Goal: Information Seeking & Learning: Compare options

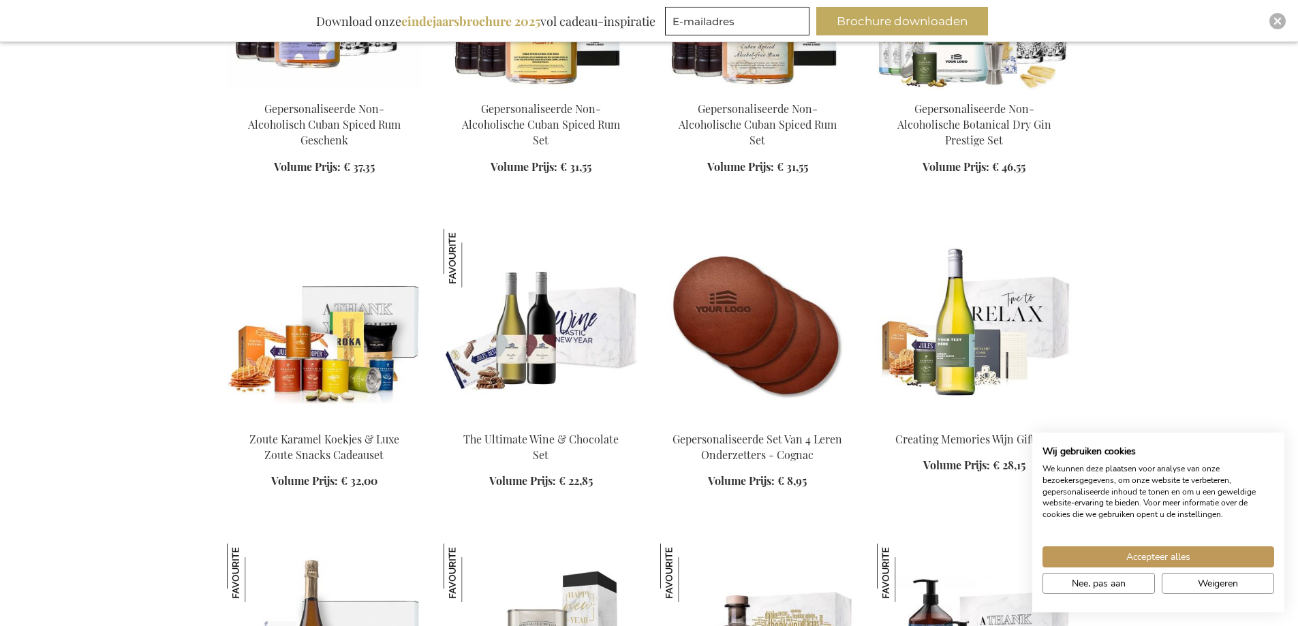
scroll to position [1772, 0]
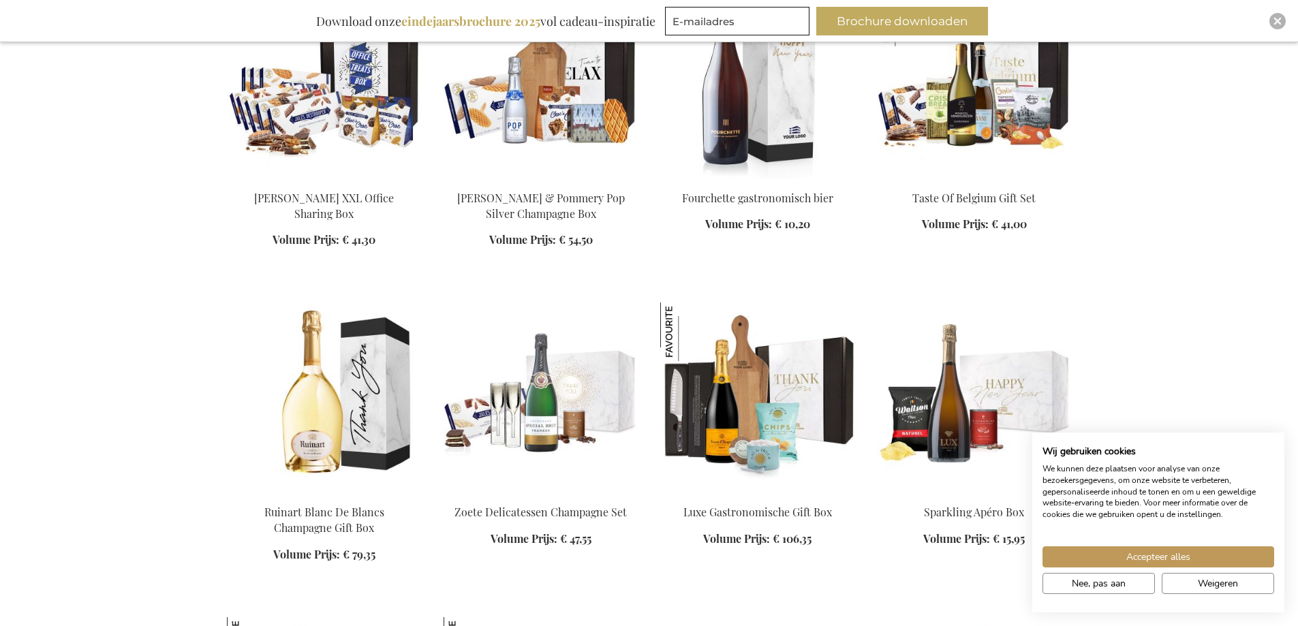
scroll to position [2658, 0]
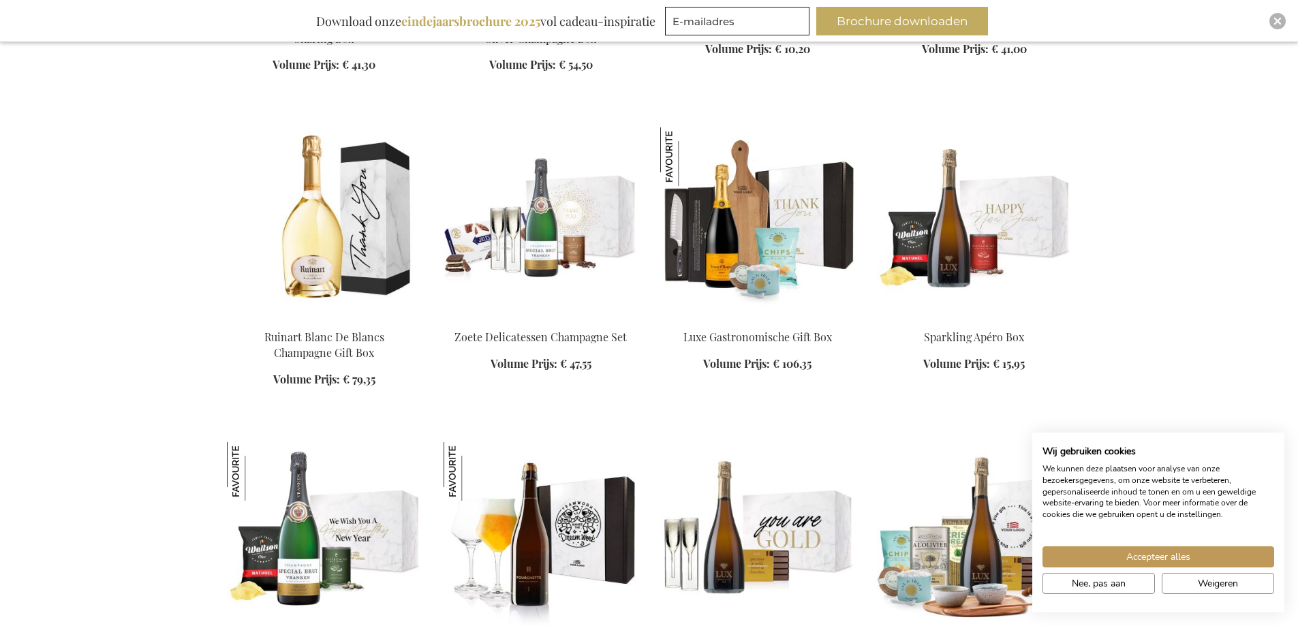
scroll to position [2862, 0]
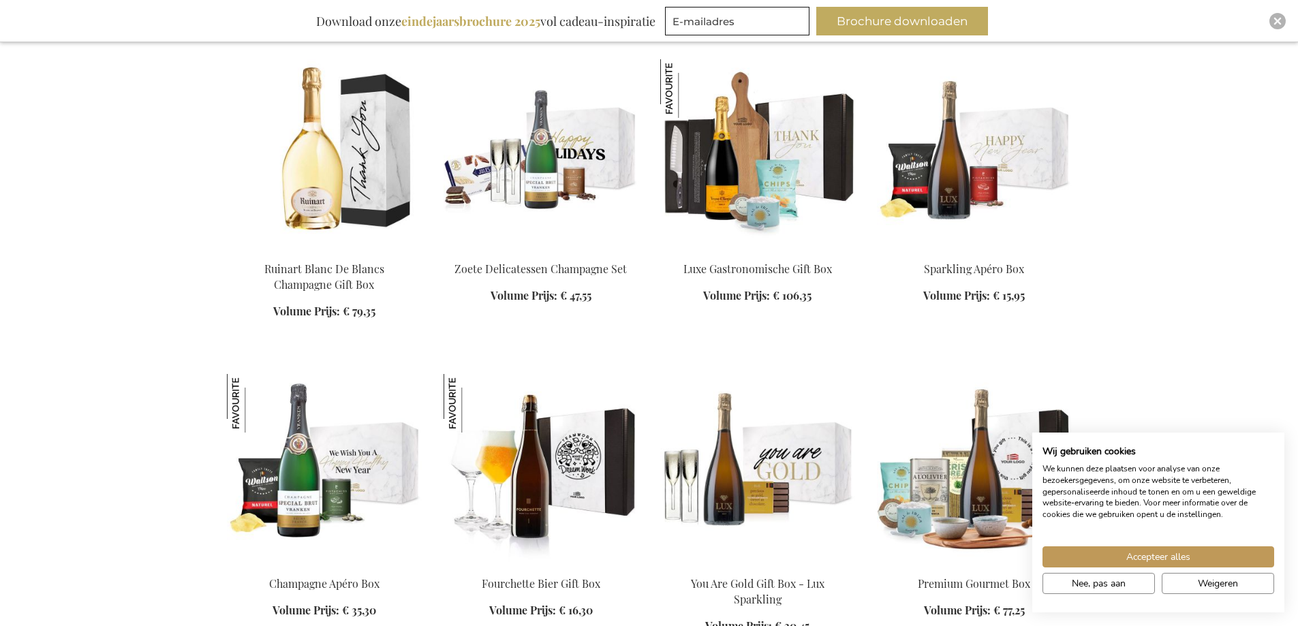
click at [555, 150] on img at bounding box center [541, 154] width 195 height 191
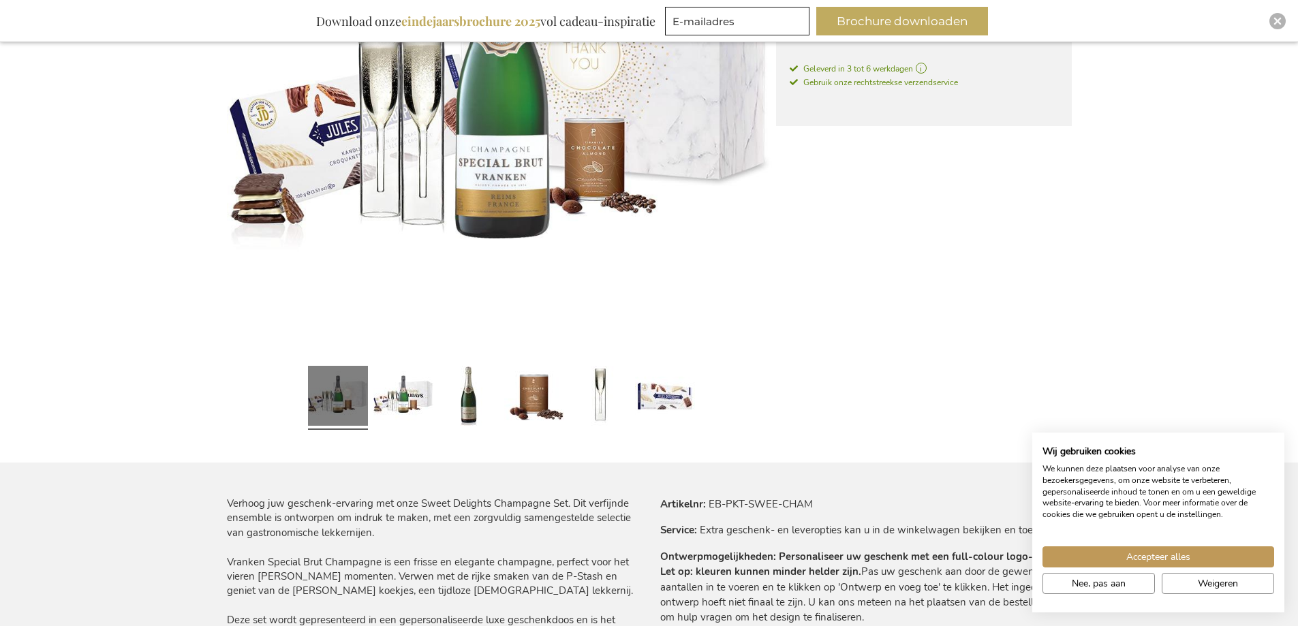
scroll to position [451, 0]
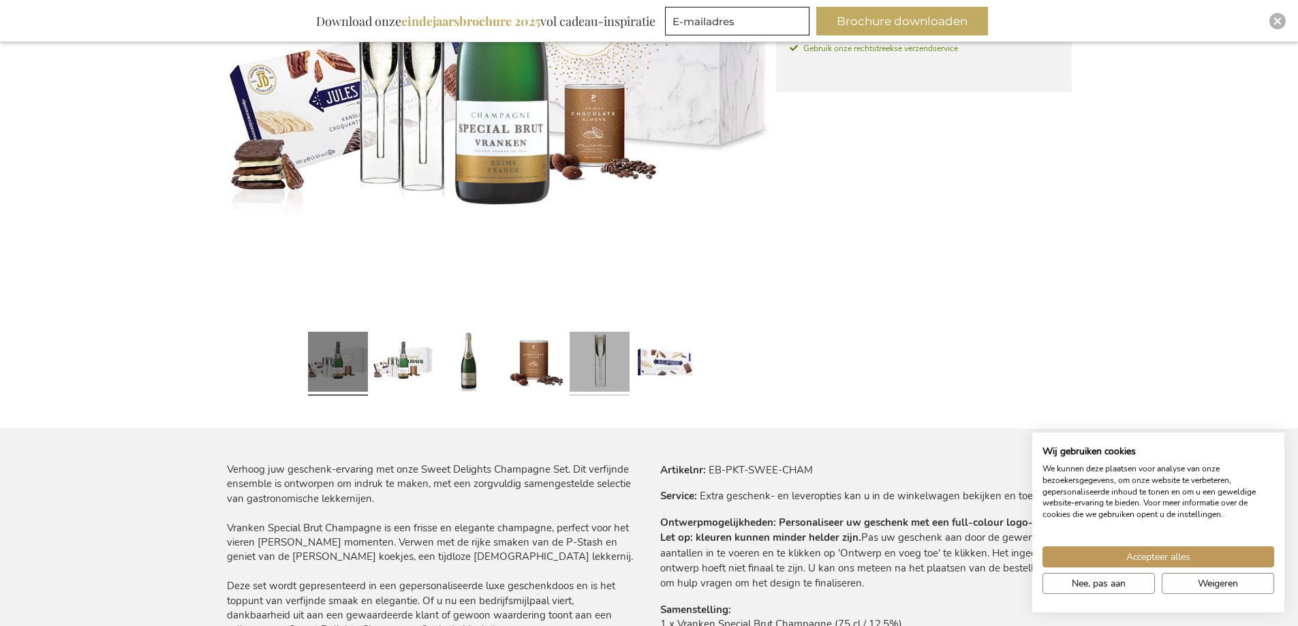
click at [588, 364] on link at bounding box center [600, 363] width 60 height 75
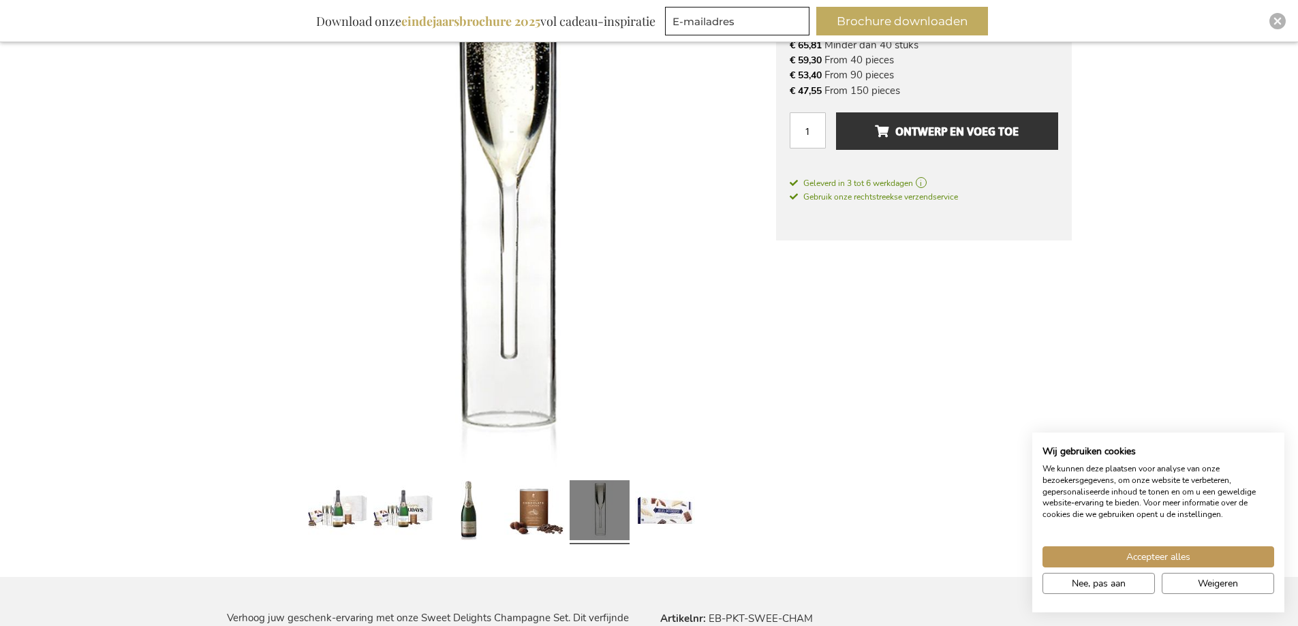
scroll to position [247, 0]
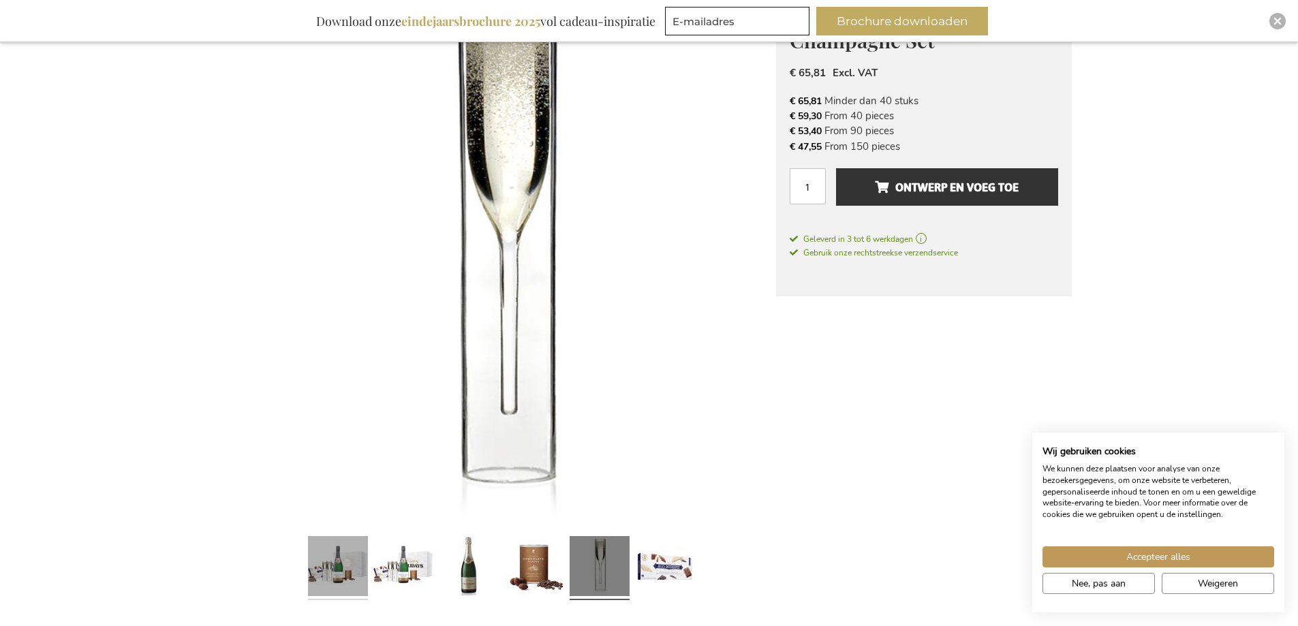
click at [341, 560] on link at bounding box center [338, 568] width 60 height 75
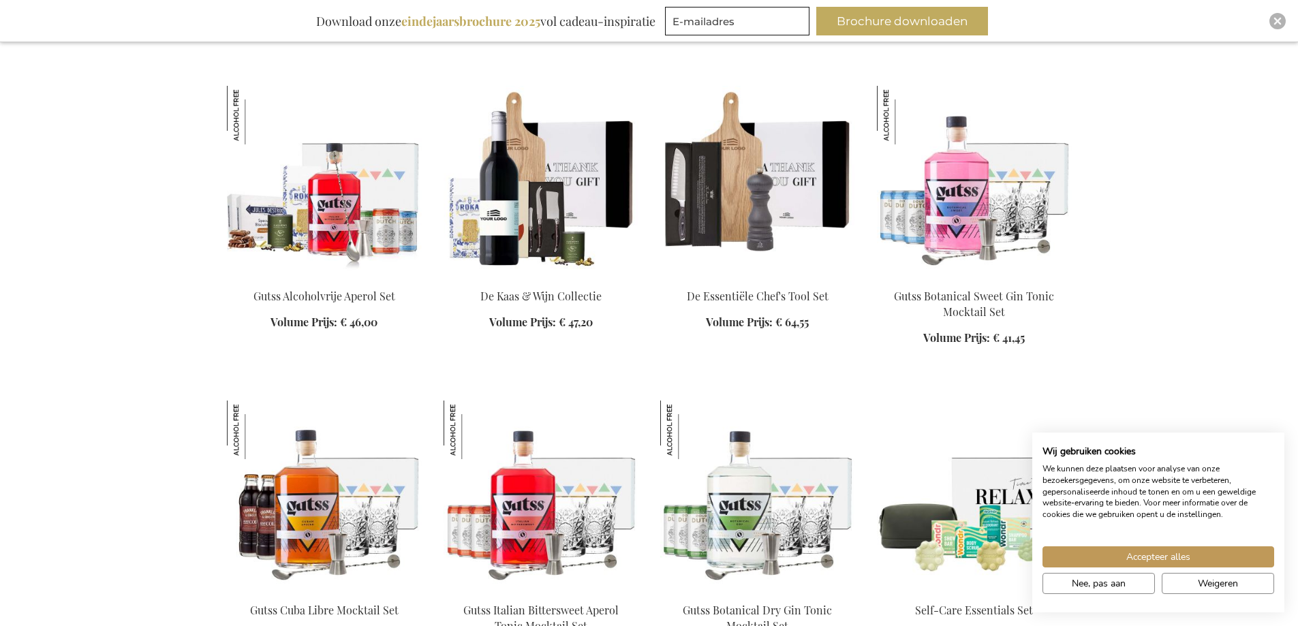
scroll to position [4498, 0]
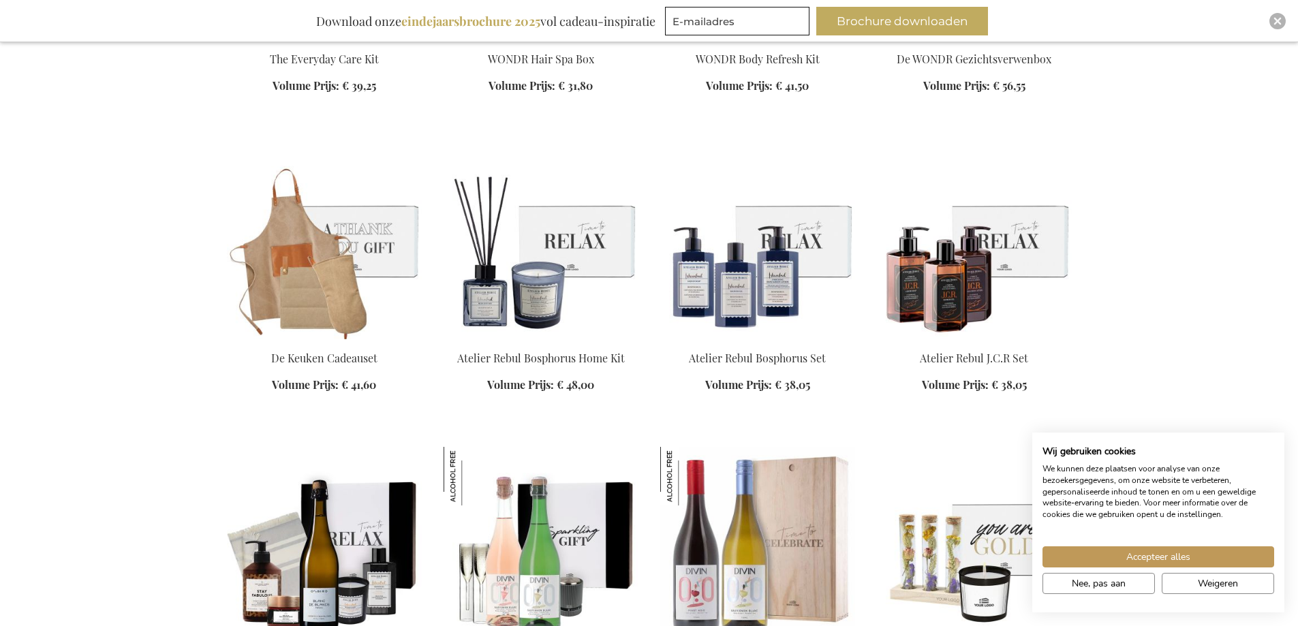
scroll to position [5384, 0]
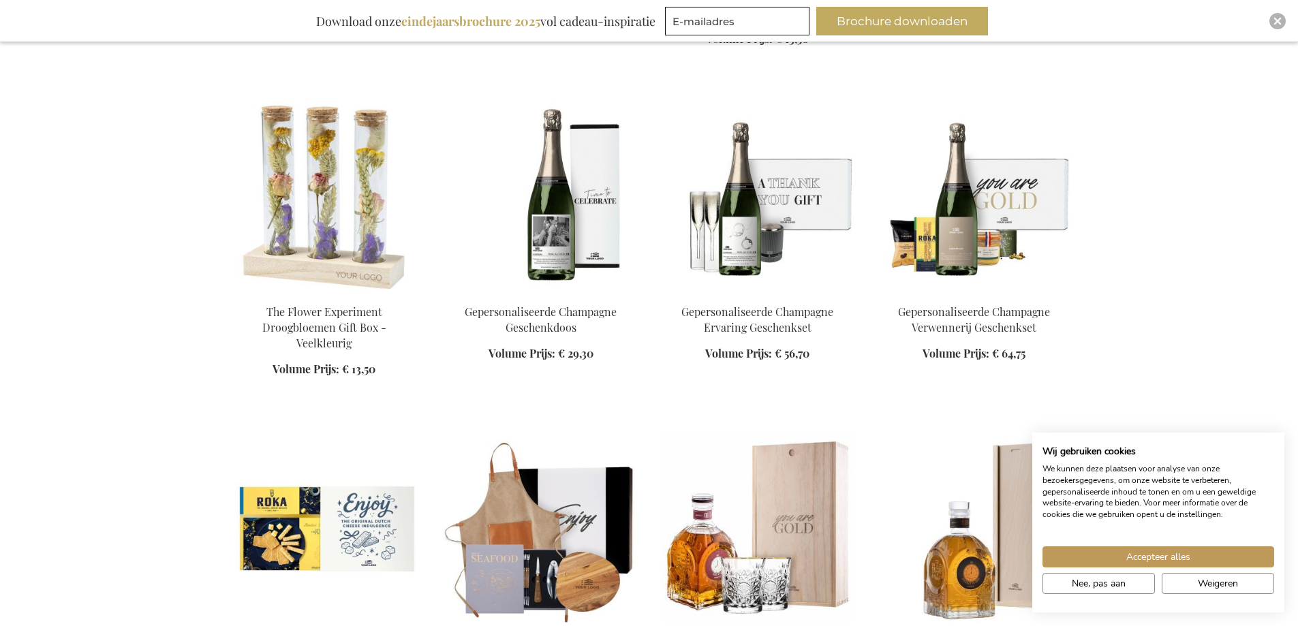
scroll to position [6338, 0]
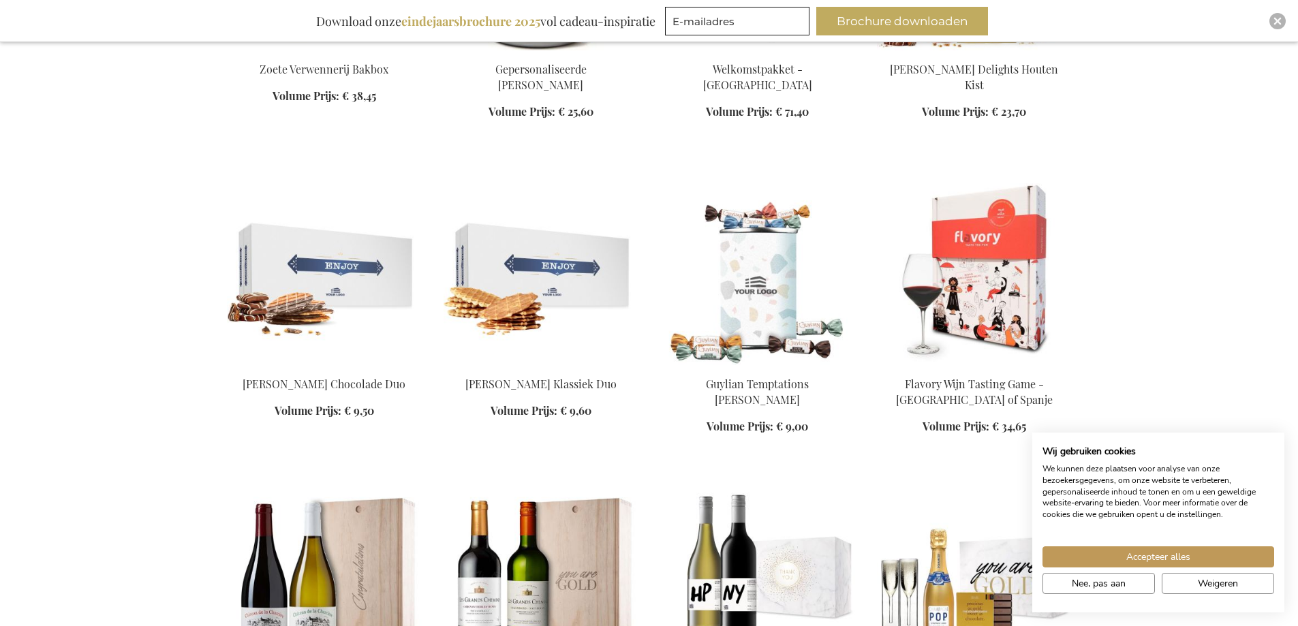
scroll to position [7224, 0]
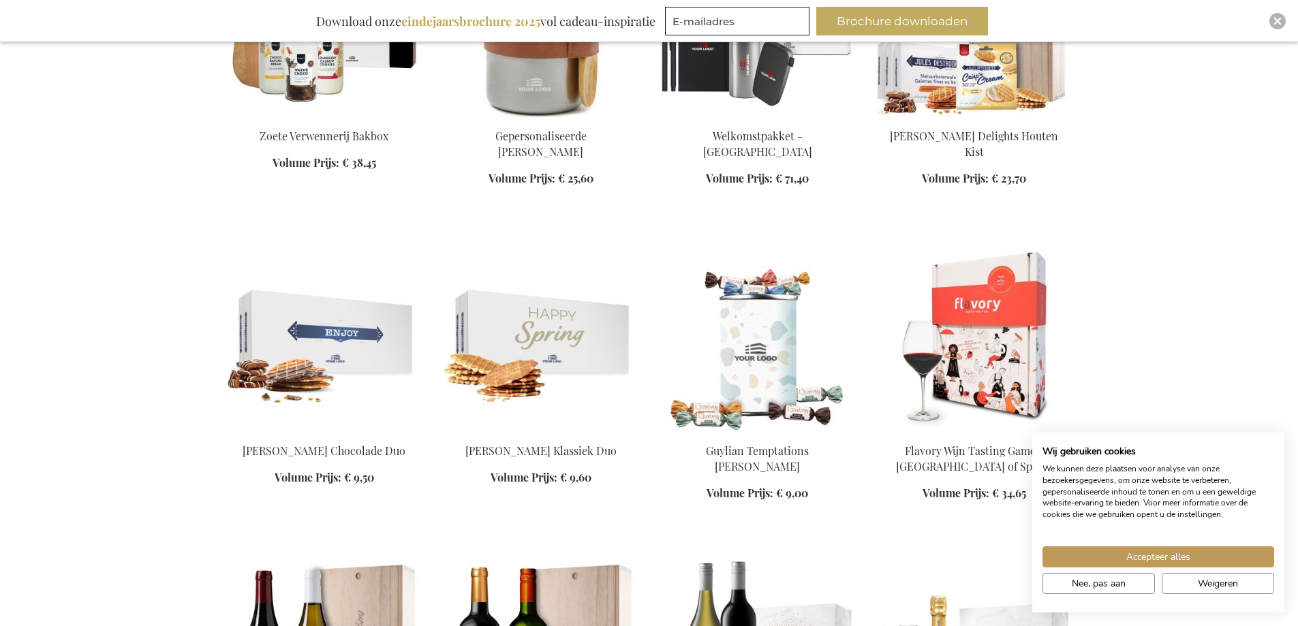
scroll to position [7156, 0]
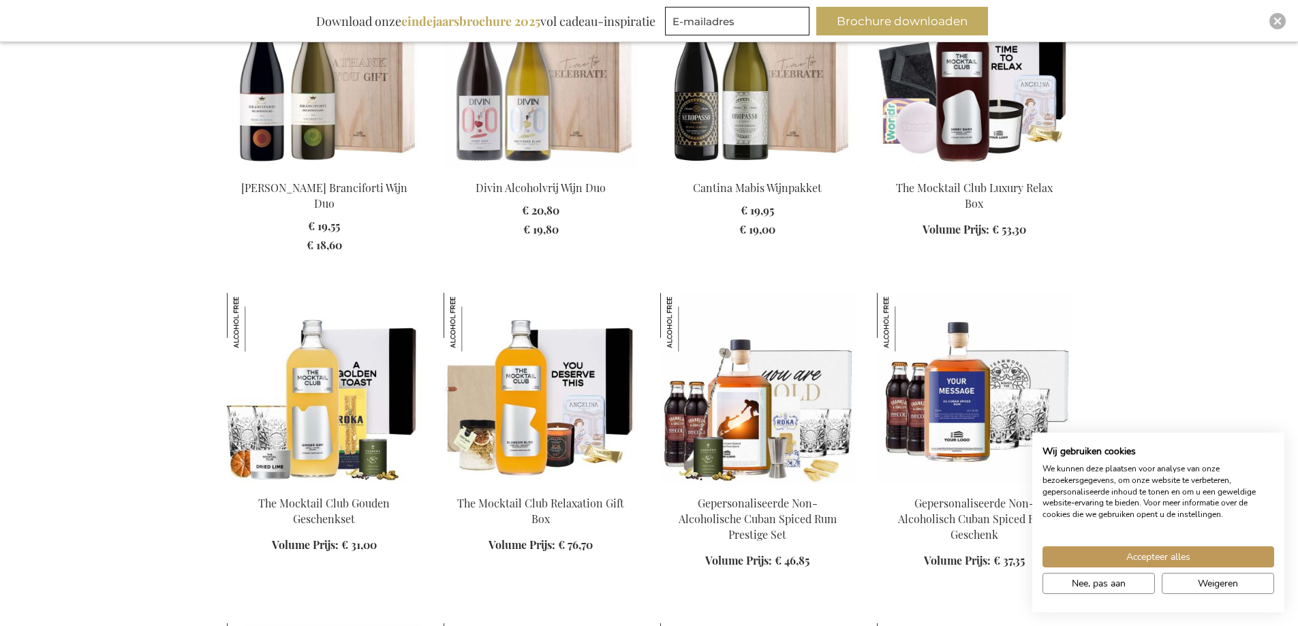
scroll to position [2372, 0]
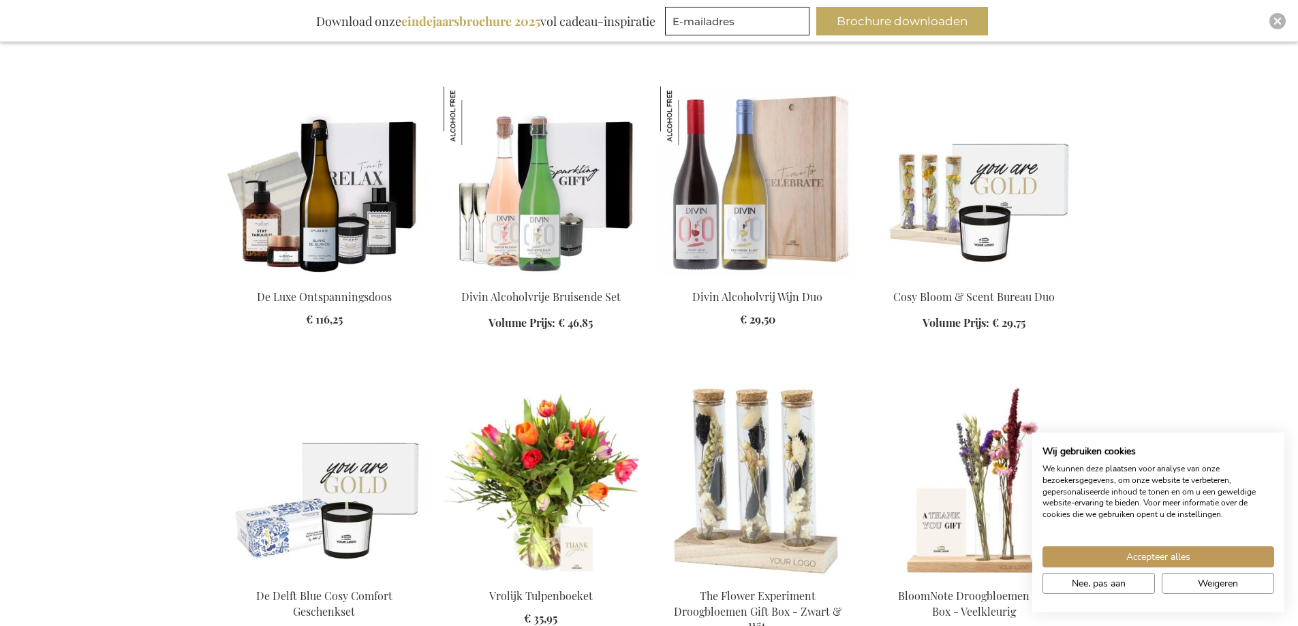
scroll to position [5779, 0]
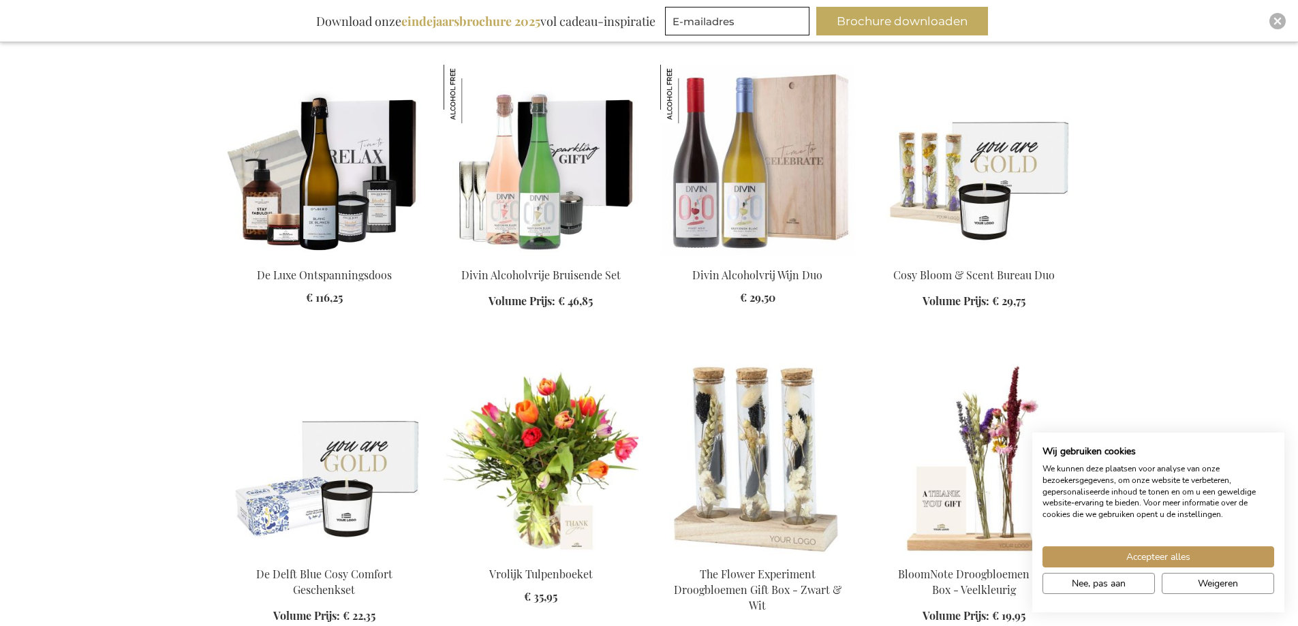
scroll to position [5711, 0]
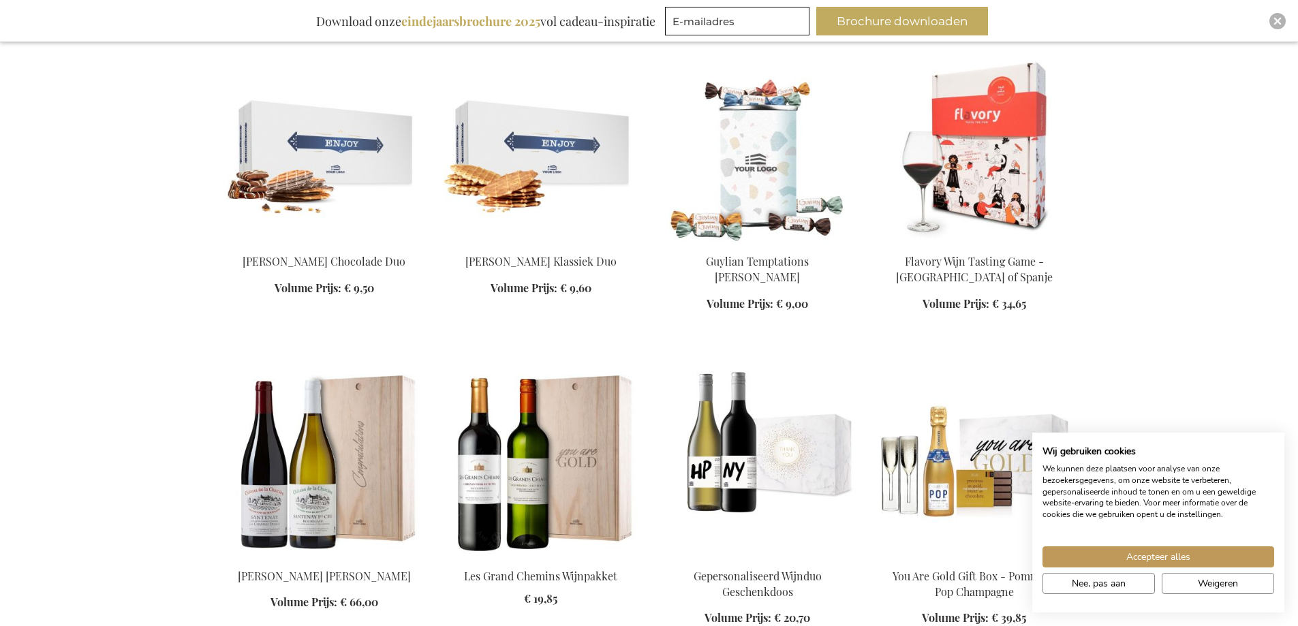
scroll to position [7347, 0]
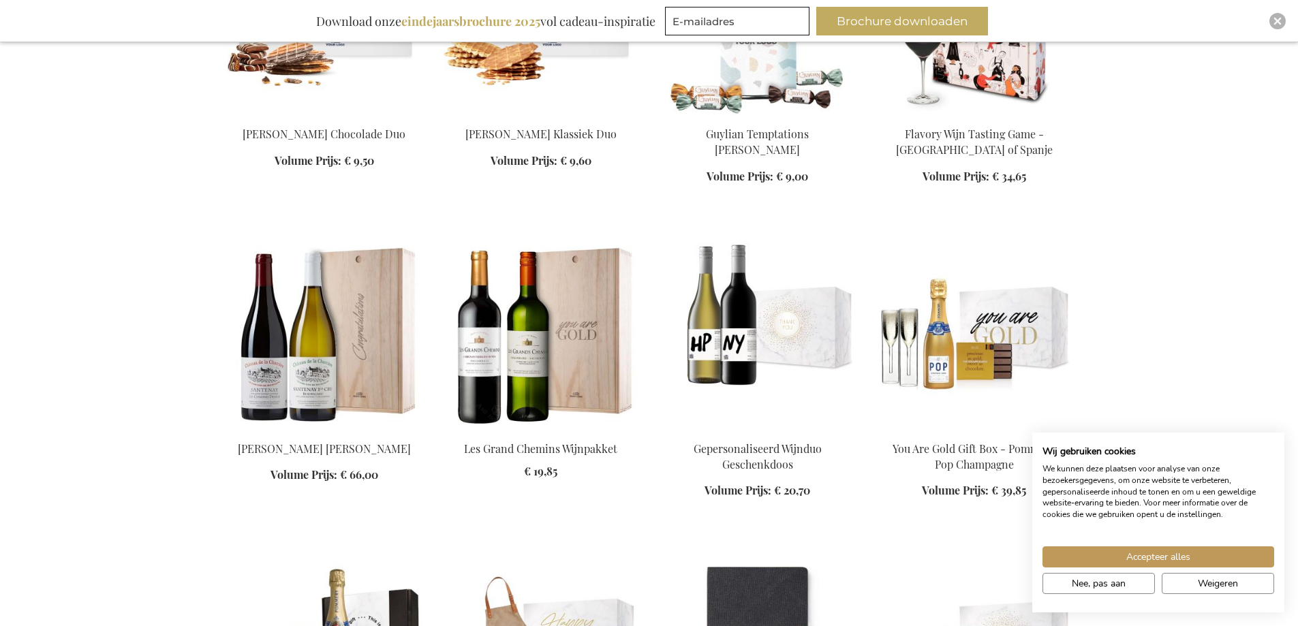
scroll to position [7483, 0]
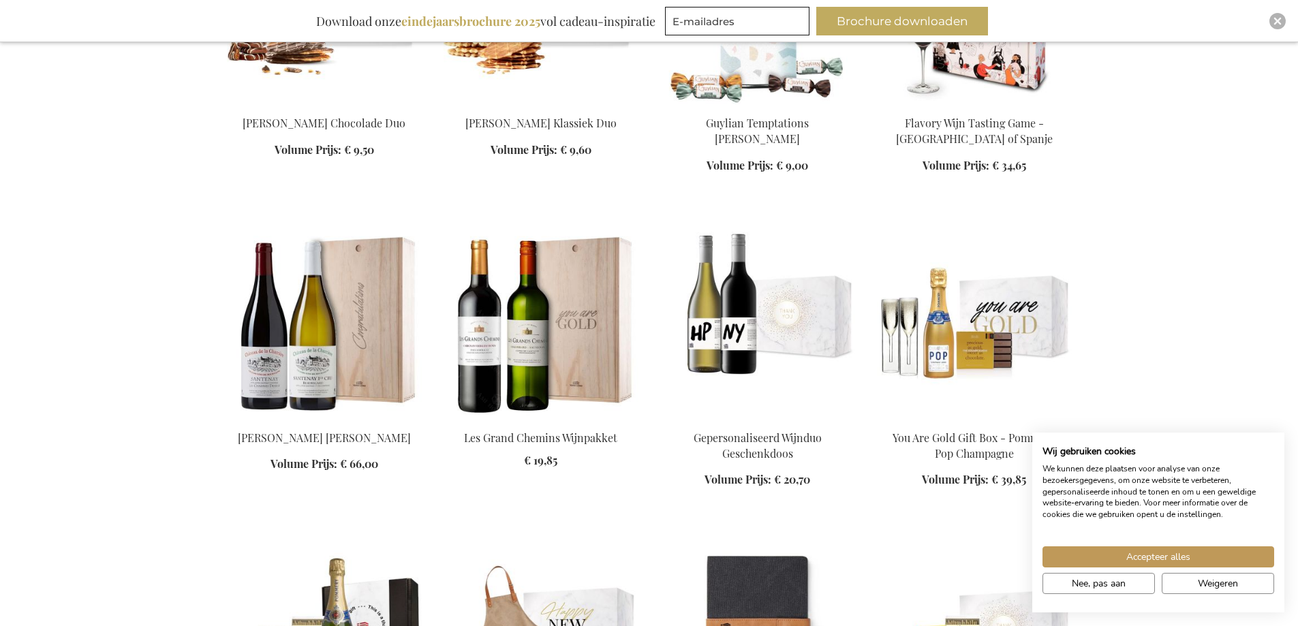
click at [945, 259] on img at bounding box center [974, 323] width 195 height 191
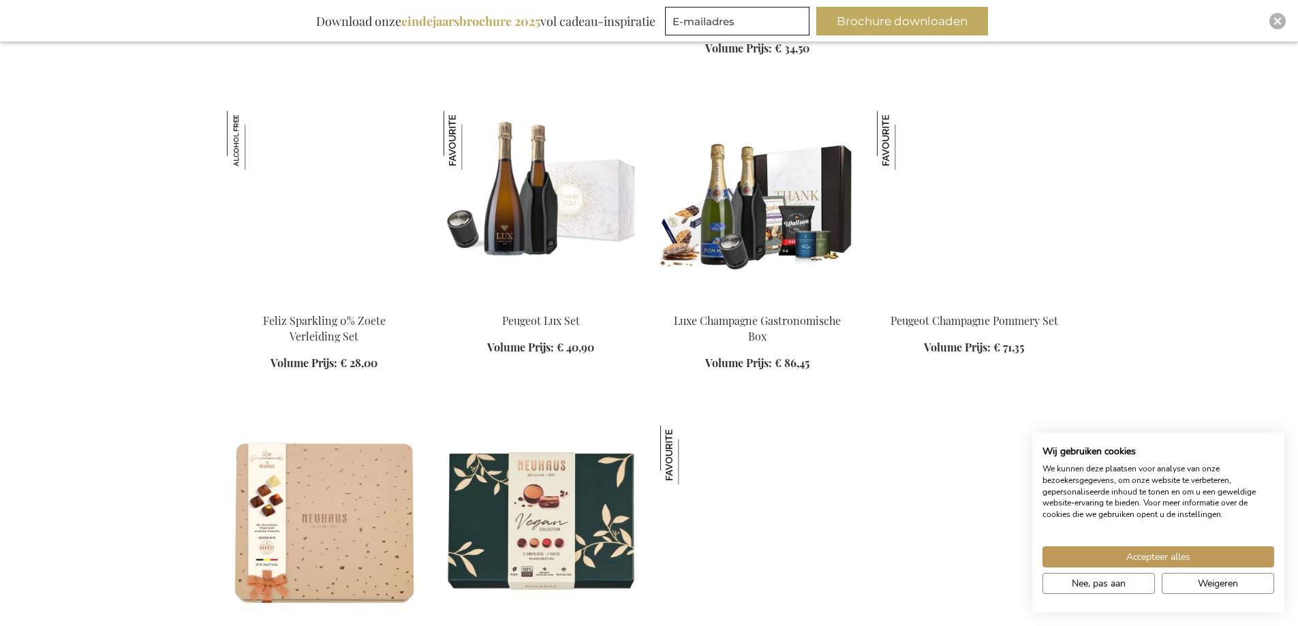
scroll to position [2818, 0]
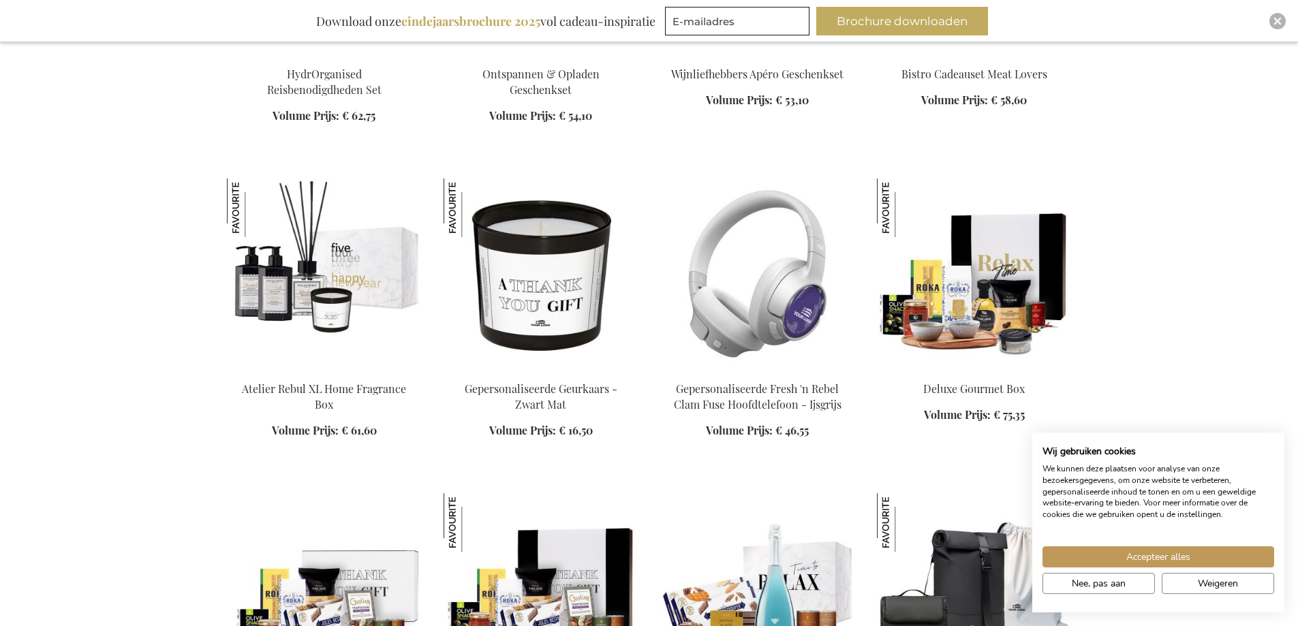
scroll to position [2205, 0]
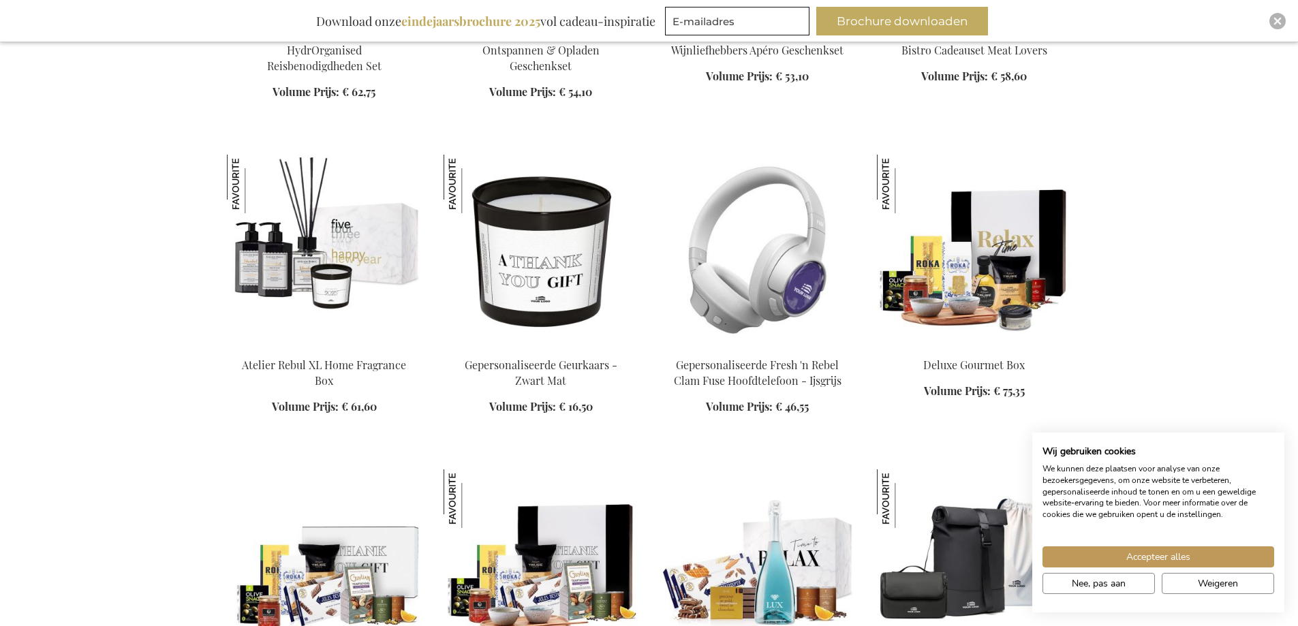
click at [766, 279] on img at bounding box center [757, 250] width 195 height 191
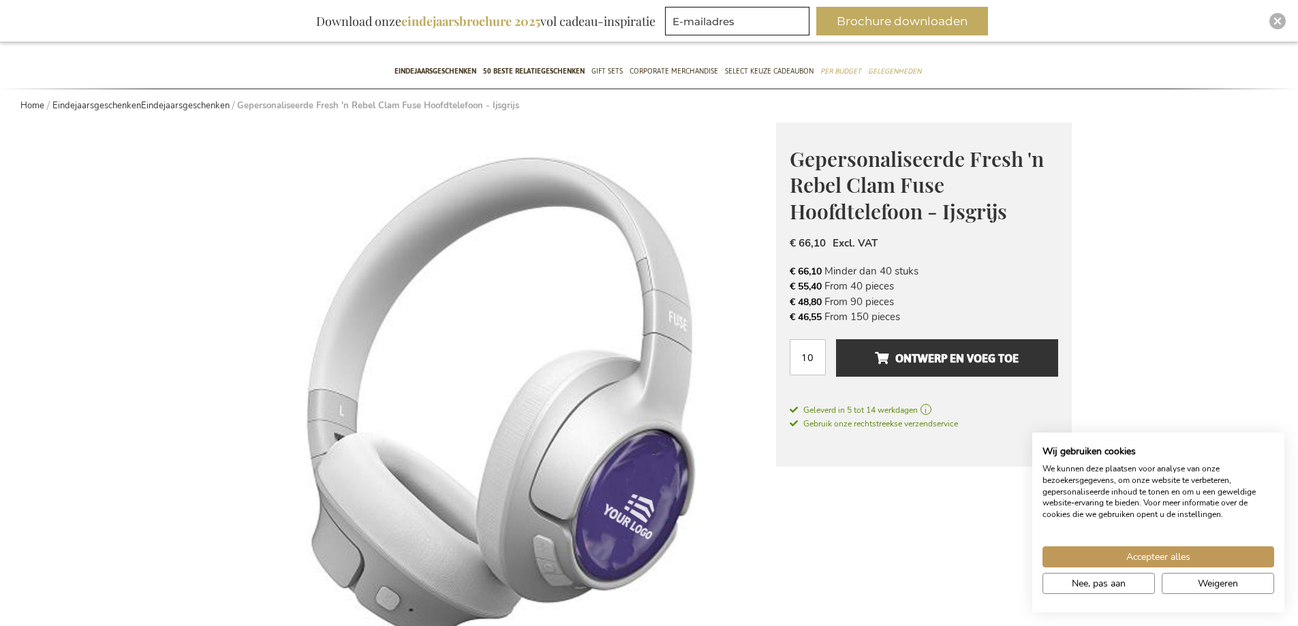
scroll to position [136, 0]
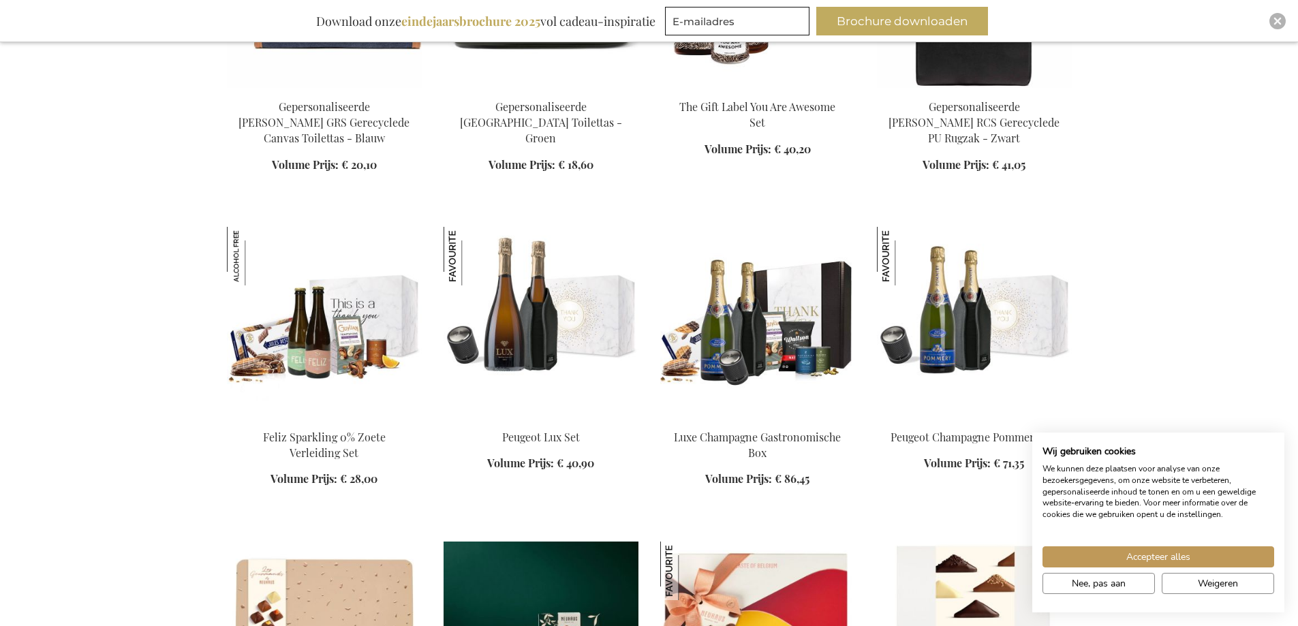
scroll to position [1796, 0]
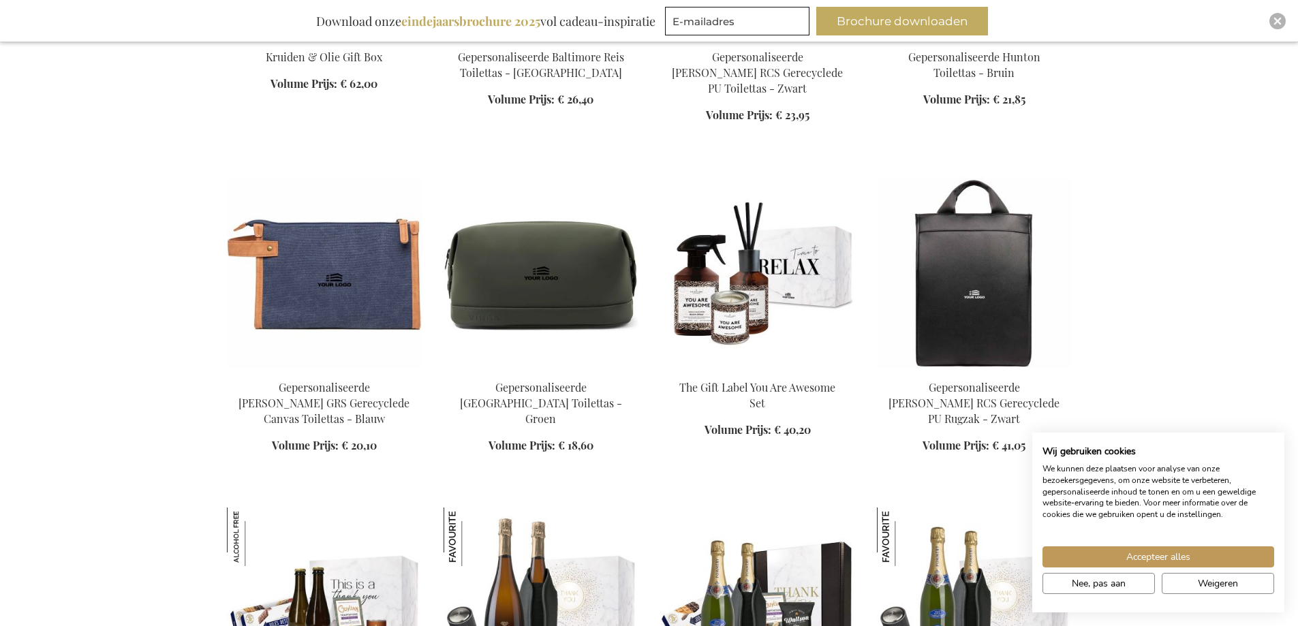
scroll to position [1523, 0]
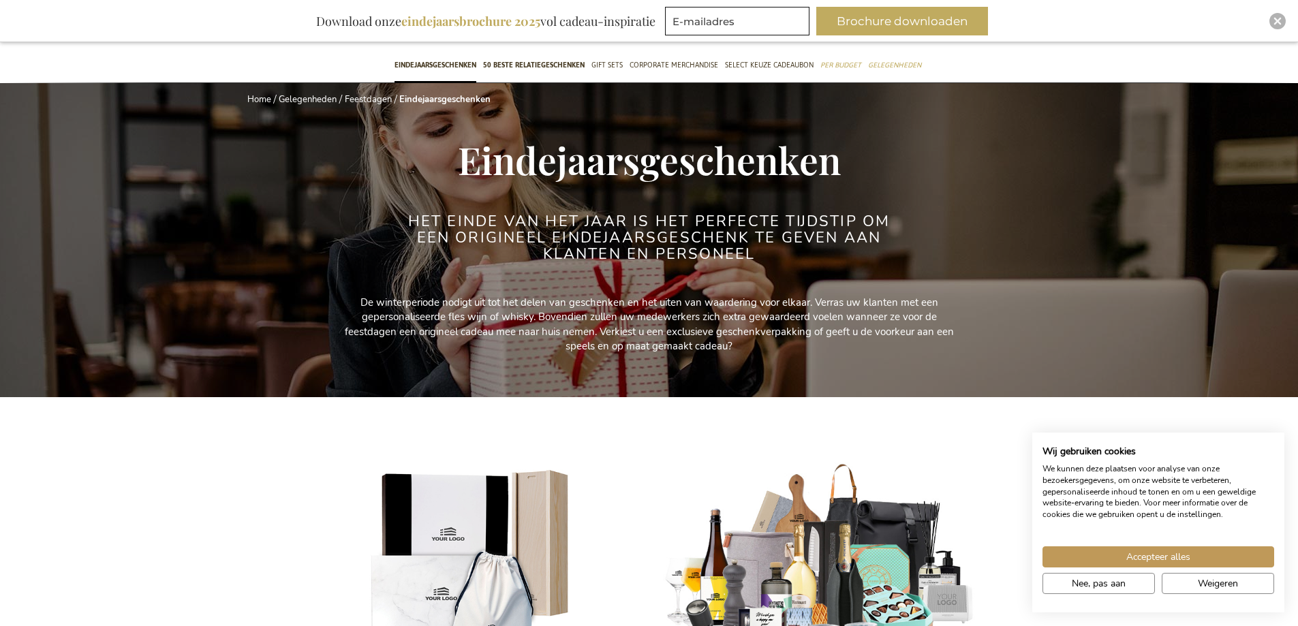
scroll to position [24, 0]
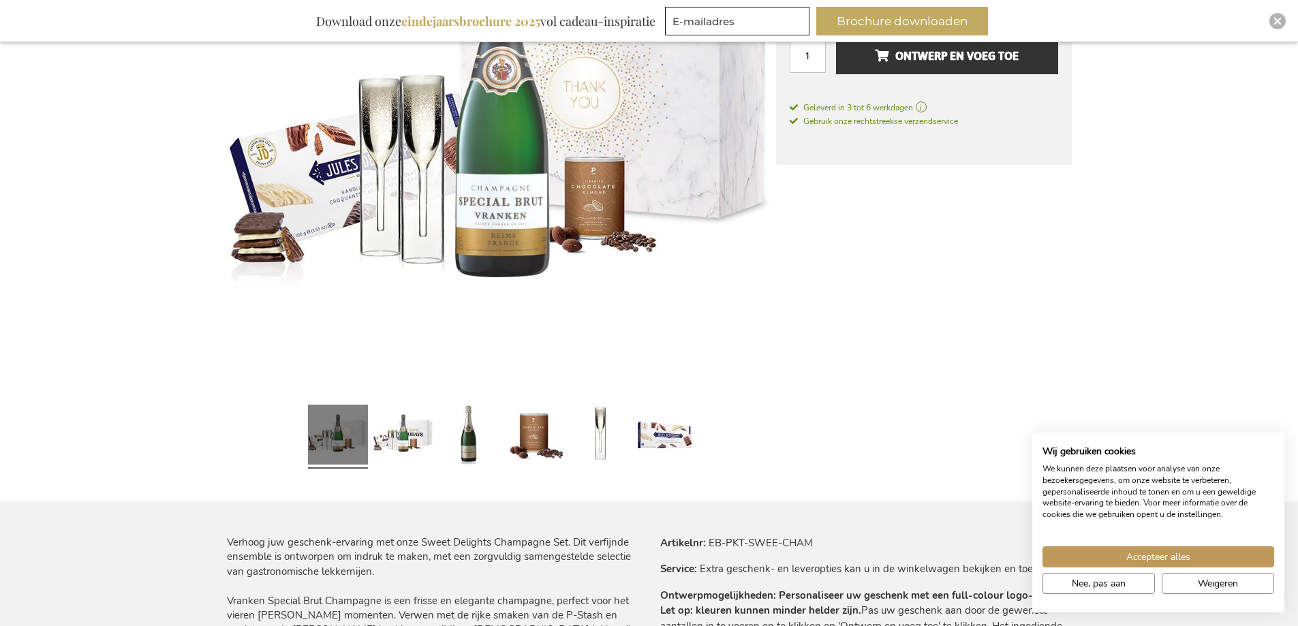
scroll to position [409, 0]
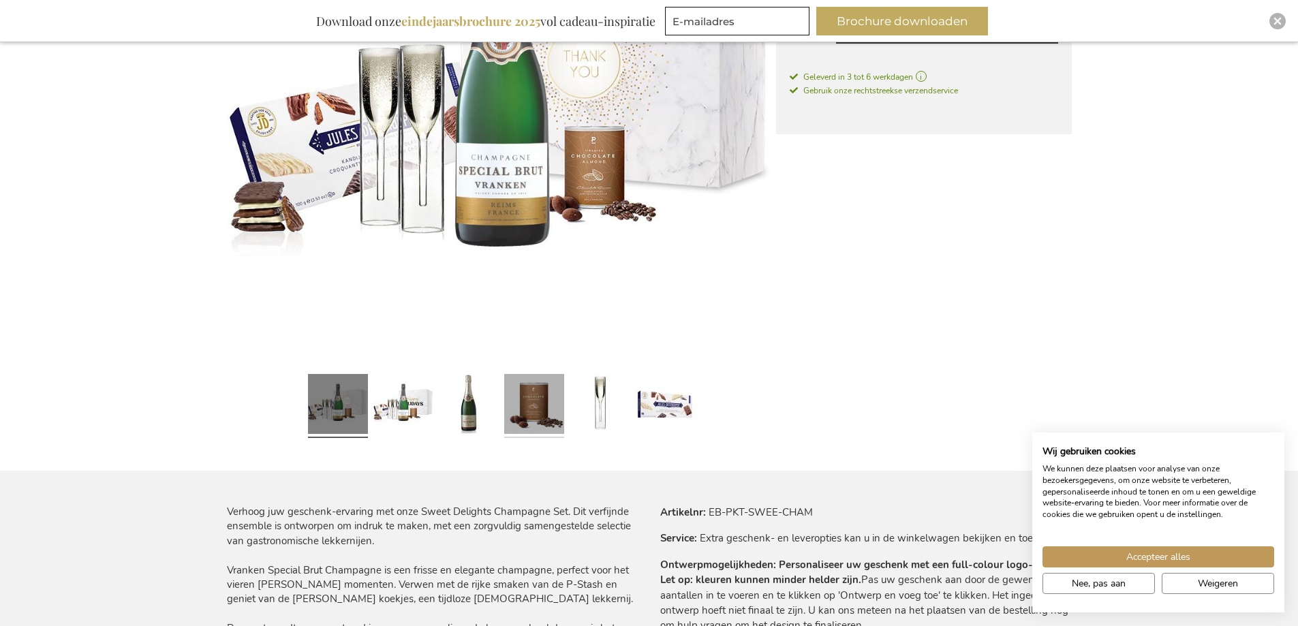
click at [545, 425] on link at bounding box center [534, 406] width 60 height 75
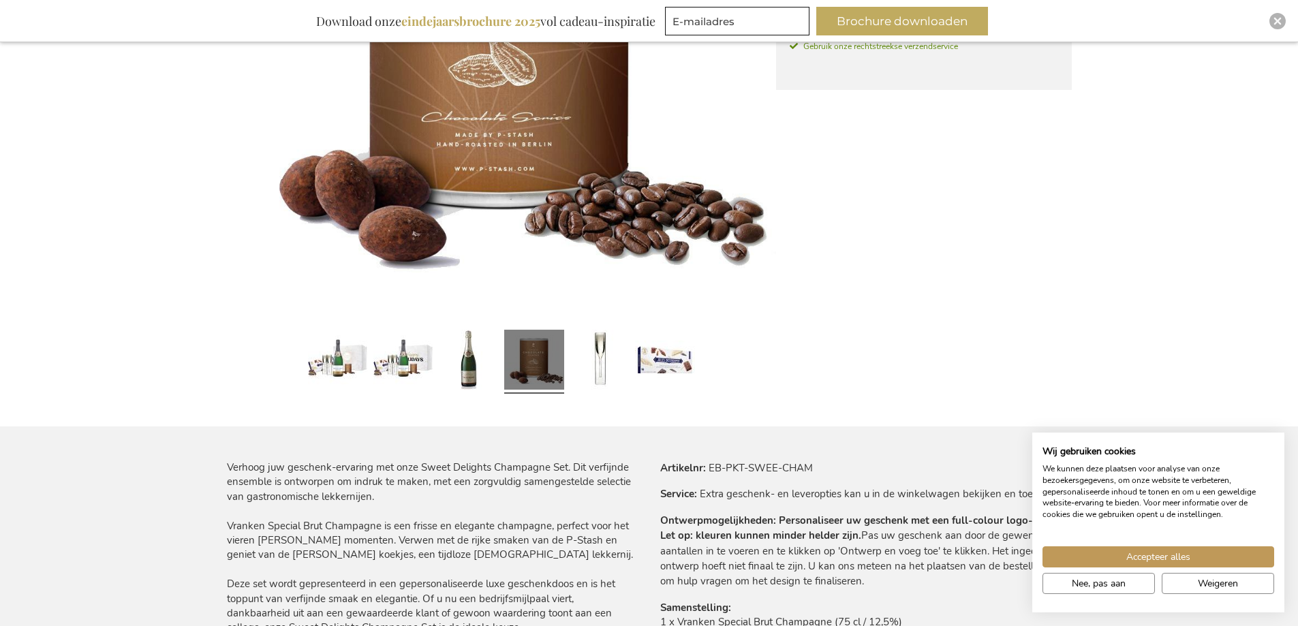
scroll to position [477, 0]
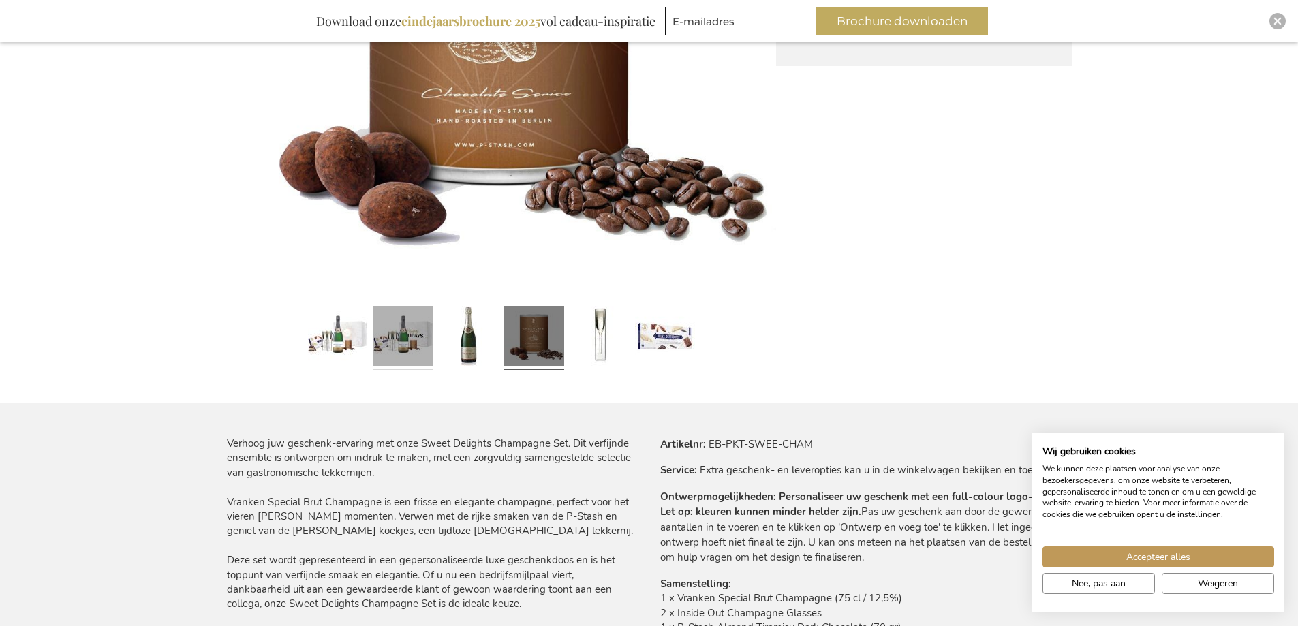
click at [414, 350] on link at bounding box center [403, 338] width 60 height 75
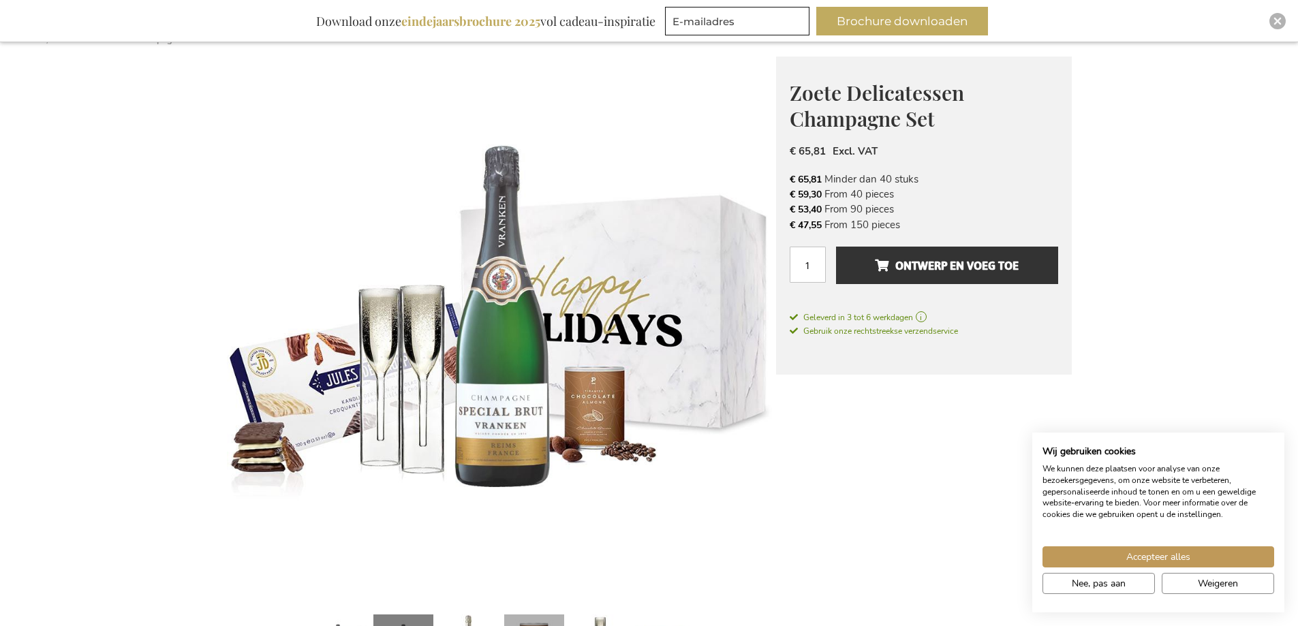
scroll to position [136, 0]
